Goal: Task Accomplishment & Management: Manage account settings

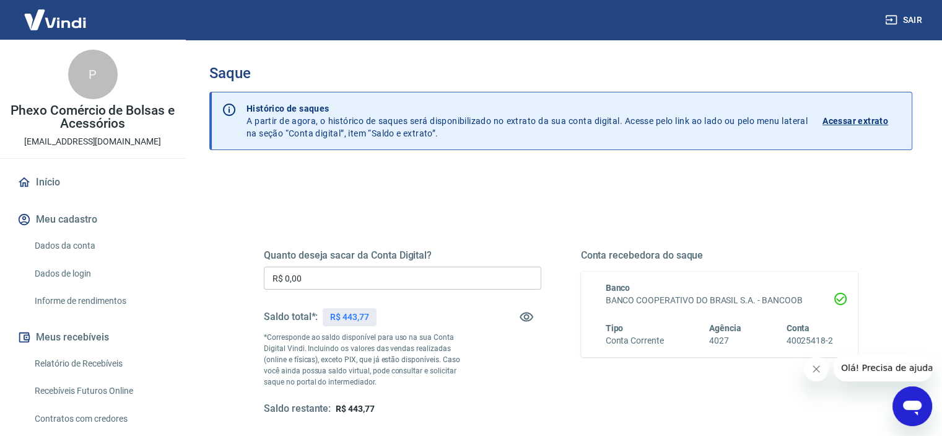
click at [357, 278] on input "R$ 0,00" at bounding box center [403, 277] width 278 height 23
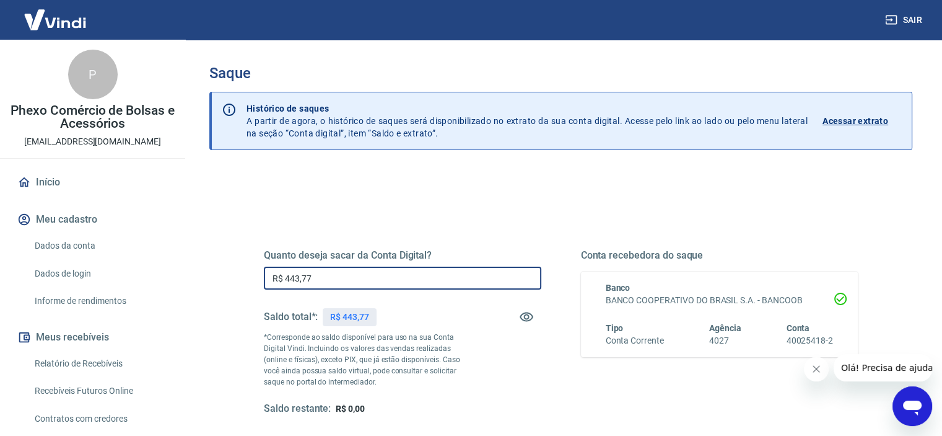
type input "R$ 443,77"
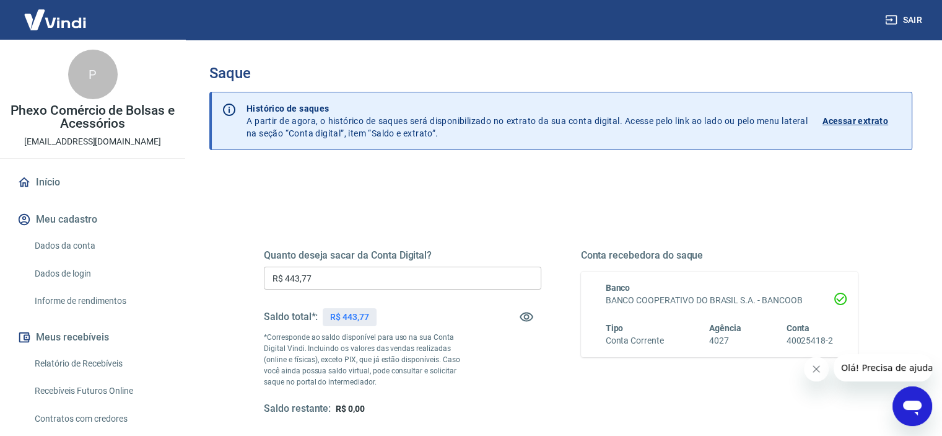
click at [927, 107] on div "Saque Histórico de saques A partir de agora, o histórico de saques será disponi…" at bounding box center [561, 281] width 763 height 483
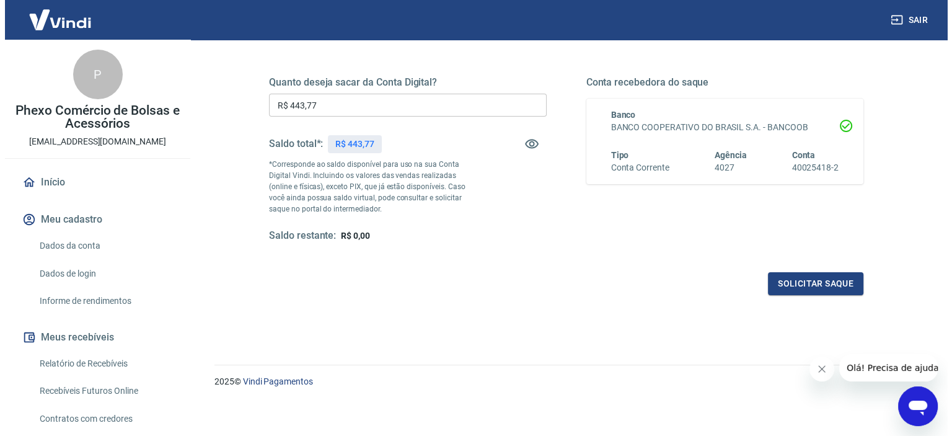
scroll to position [176, 0]
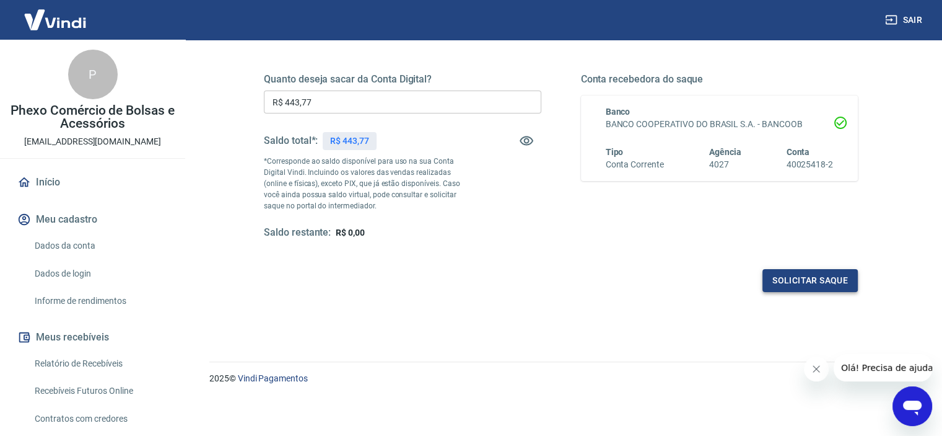
click at [802, 282] on button "Solicitar saque" at bounding box center [810, 280] width 95 height 23
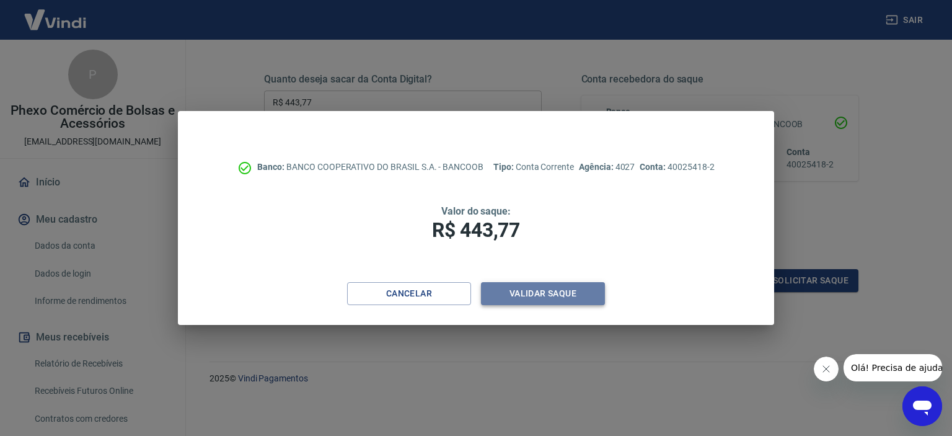
click at [543, 303] on button "Validar saque" at bounding box center [543, 293] width 124 height 23
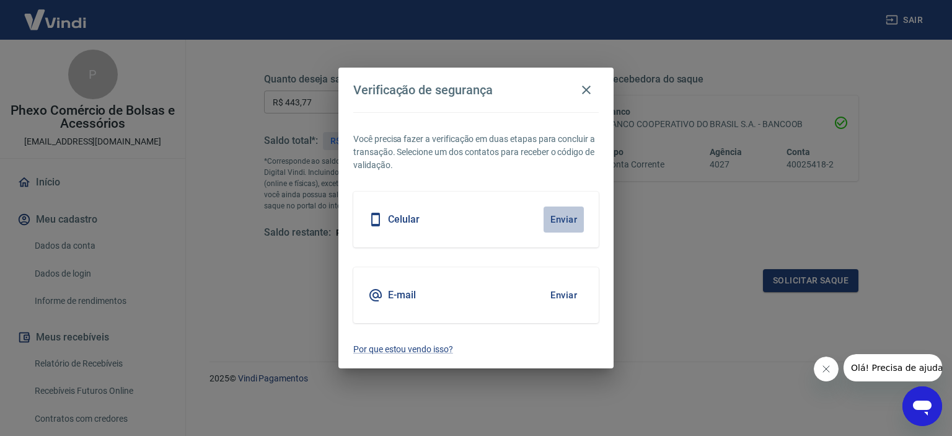
click at [555, 213] on button "Enviar" at bounding box center [563, 219] width 40 height 26
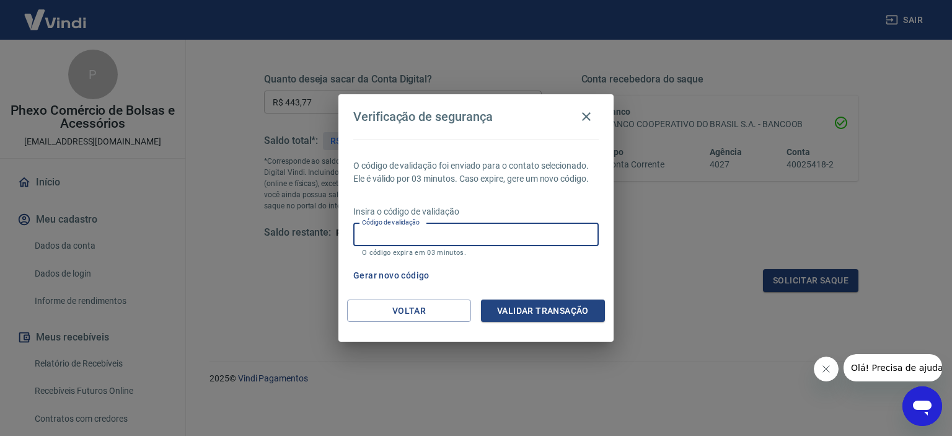
click at [478, 228] on input "Código de validação" at bounding box center [475, 234] width 245 height 23
type input "794470"
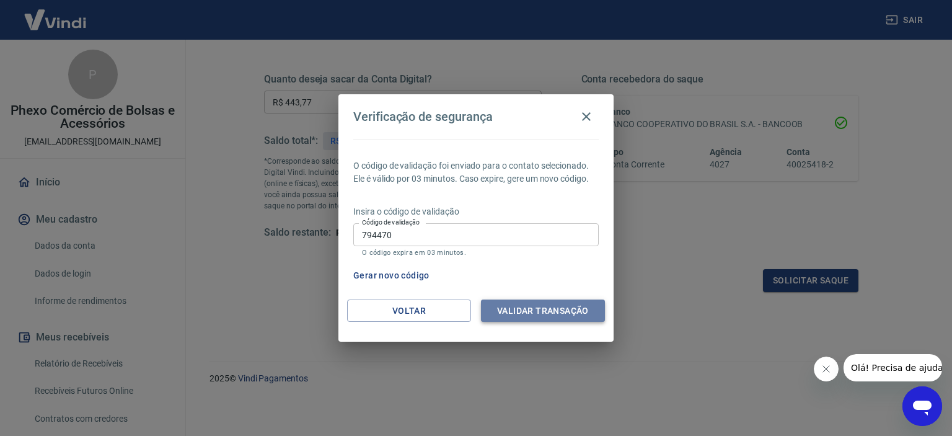
click at [523, 317] on button "Validar transação" at bounding box center [543, 310] width 124 height 23
